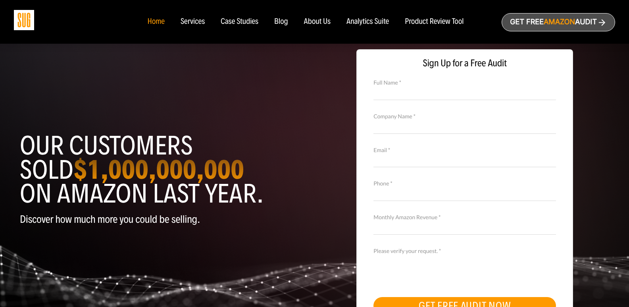
click at [373, 187] on input "Phone *" at bounding box center [464, 194] width 183 height 14
click at [431, 133] on input "Company Name *" at bounding box center [464, 126] width 183 height 14
type input "Wiki Thinkers"
type input "[PERSON_NAME]"
type input "[PERSON_NAME][EMAIL_ADDRESS][DOMAIN_NAME]"
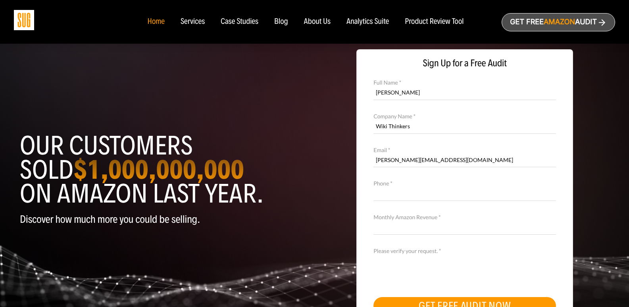
type input "8149805065"
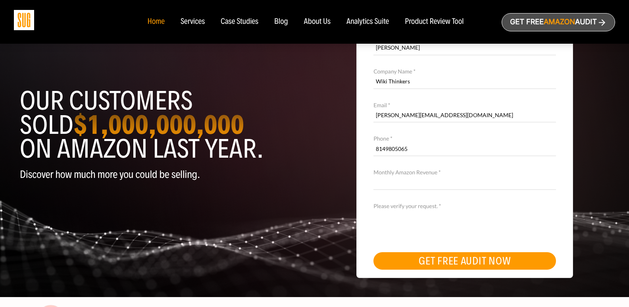
scroll to position [66, 0]
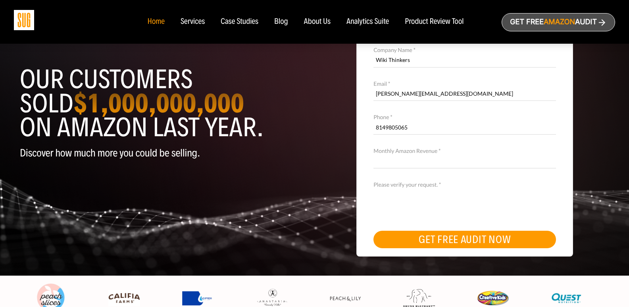
click at [389, 166] on input "Monthly Amazon Revenue *" at bounding box center [464, 161] width 183 height 14
click at [418, 159] on input "Monthly Amazon Revenue *" at bounding box center [464, 161] width 183 height 14
paste input "Wikipedia is considered to be the World’s most significant tool for reference m…"
type input "Wikipedia is considered to be the World’s most significant tool for reference m…"
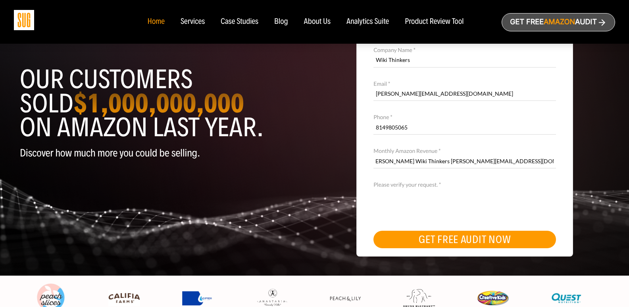
drag, startPoint x: 392, startPoint y: 162, endPoint x: 578, endPoint y: 178, distance: 186.1
click at [629, 165] on html "Home Services Case Studies Blog About Us Amazon" at bounding box center [314, 87] width 629 height 307
click at [425, 235] on button "GET FREE AUDIT NOW" at bounding box center [464, 239] width 183 height 17
